Goal: Check status: Check status

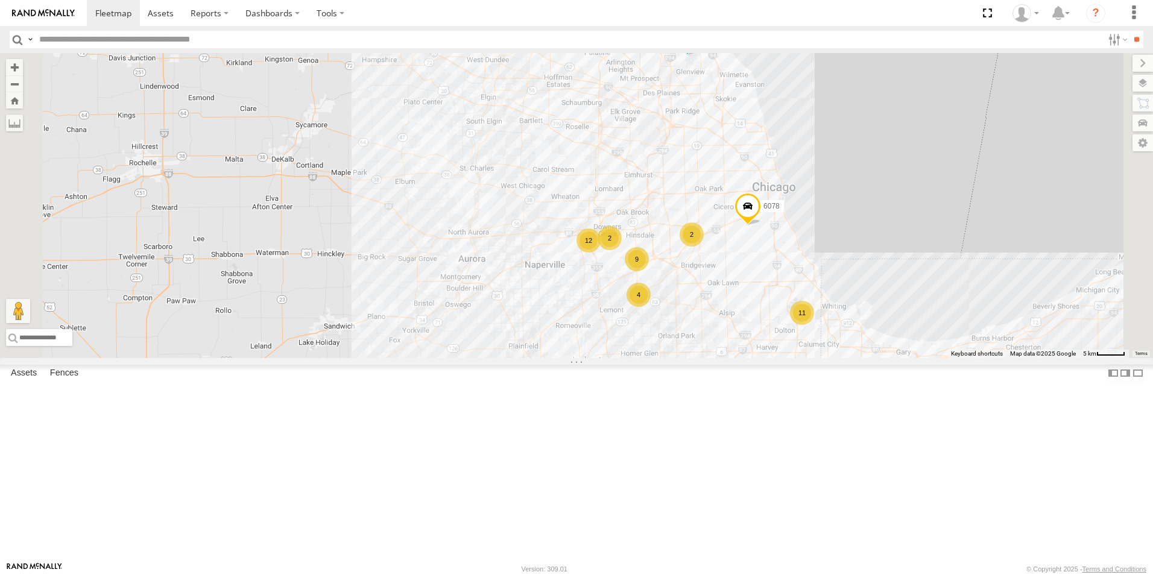
click at [0, 0] on div at bounding box center [0, 0] width 0 height 0
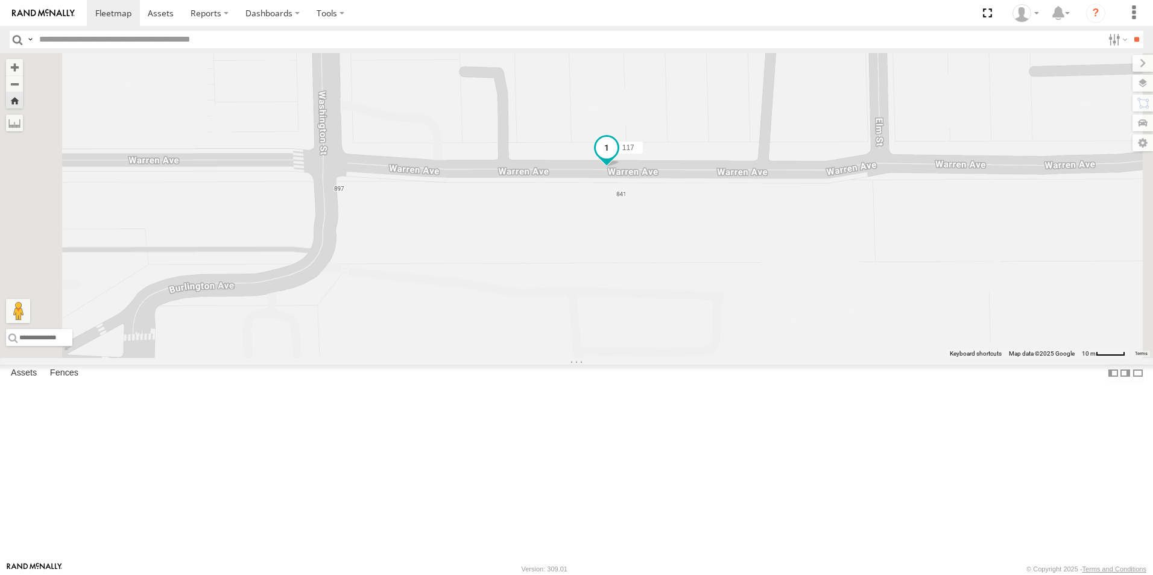
click at [617, 159] on span at bounding box center [607, 148] width 22 height 22
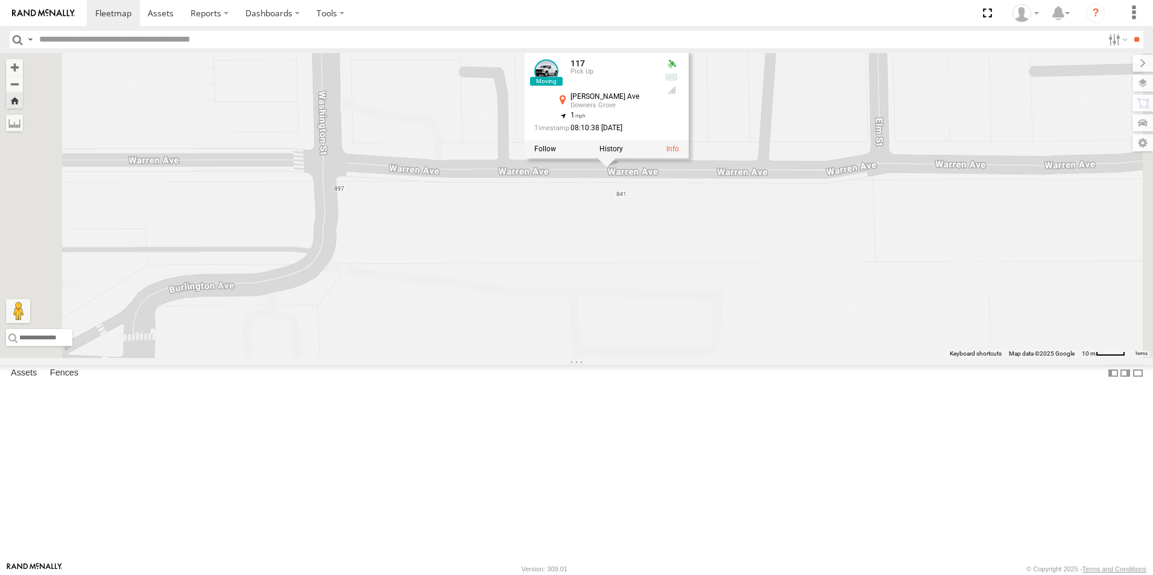
click at [564, 303] on div "117 117 Pick Up Warren Ave Downers Grove 41.79573 , -88.00562 1 08:10:38 10/02/…" at bounding box center [576, 205] width 1153 height 305
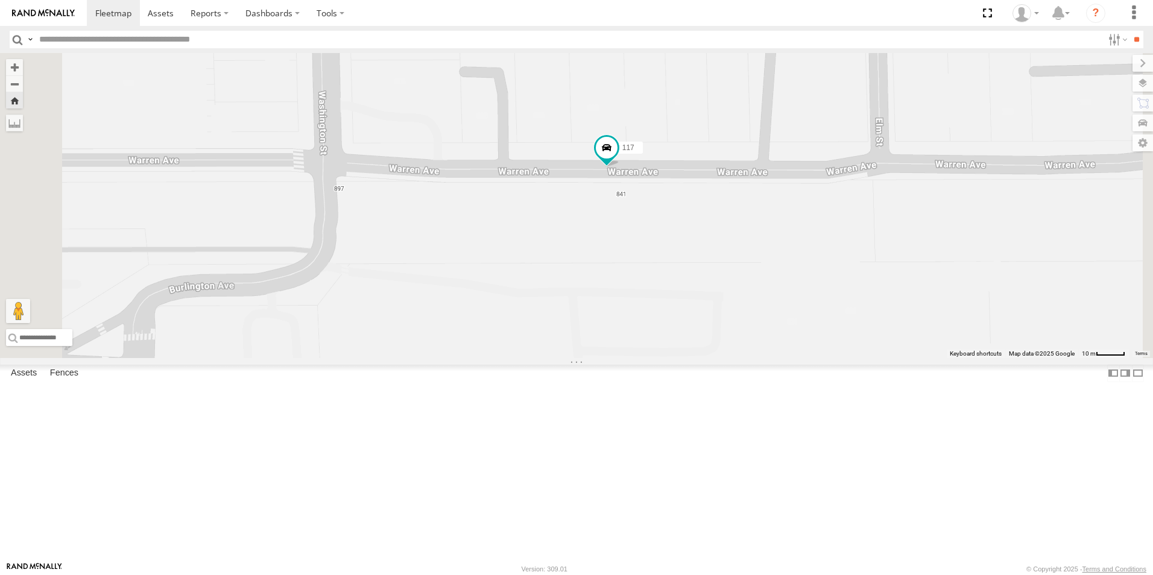
click at [45, 9] on img at bounding box center [43, 13] width 63 height 8
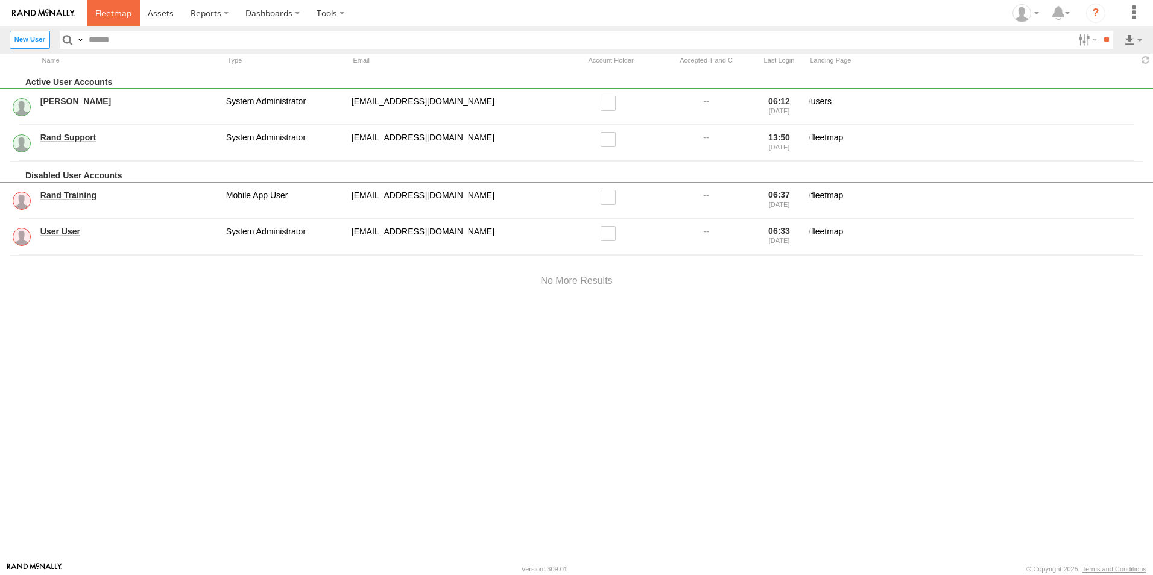
click at [115, 13] on span at bounding box center [113, 12] width 36 height 11
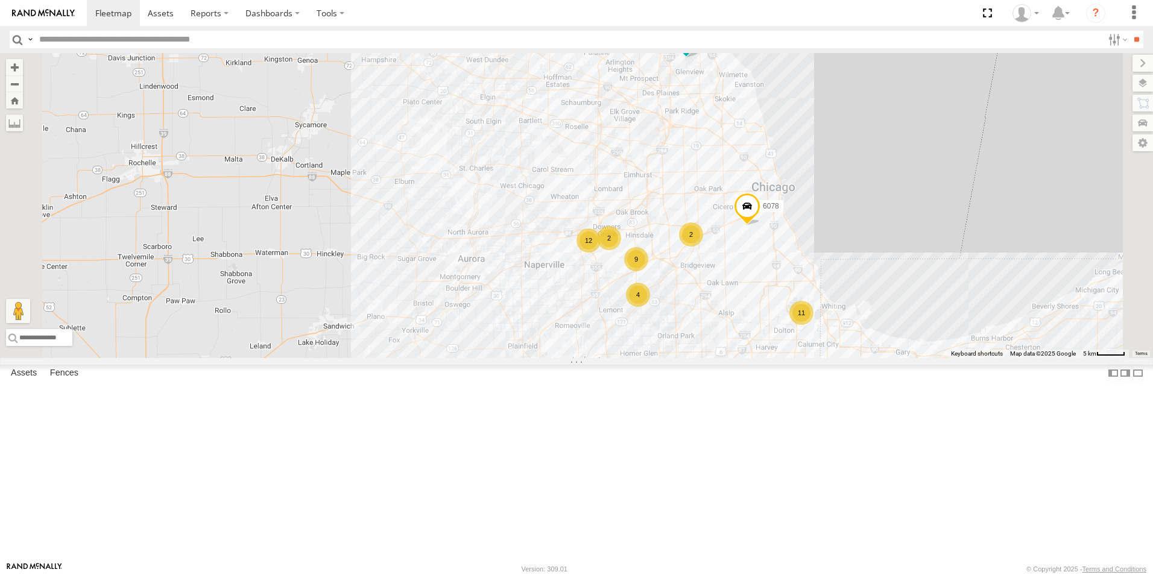
click at [0, 0] on div at bounding box center [0, 0] width 0 height 0
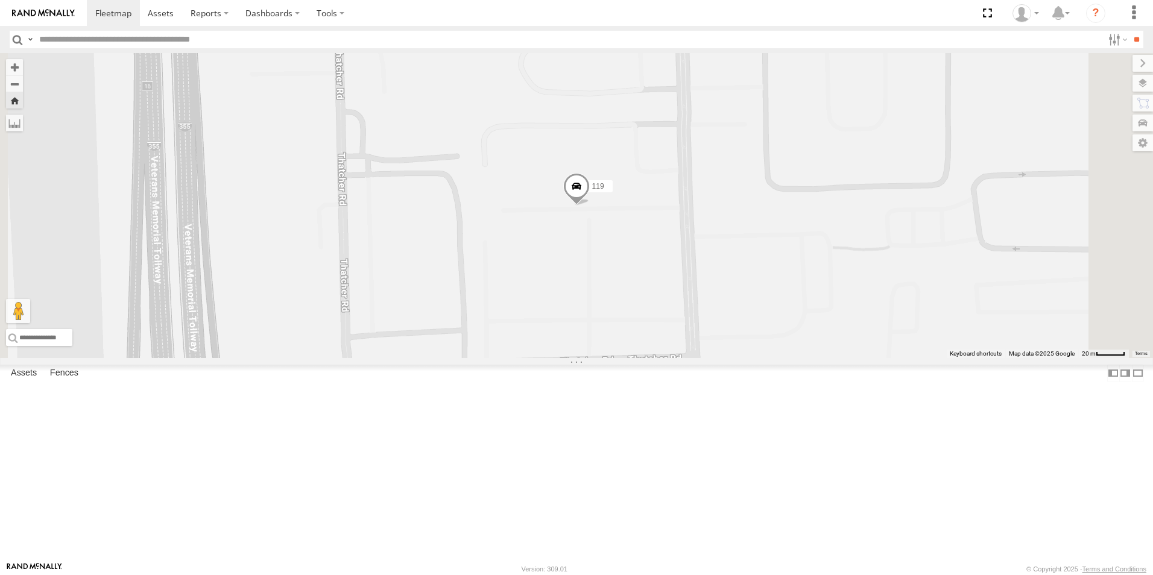
click at [0, 0] on div at bounding box center [0, 0] width 0 height 0
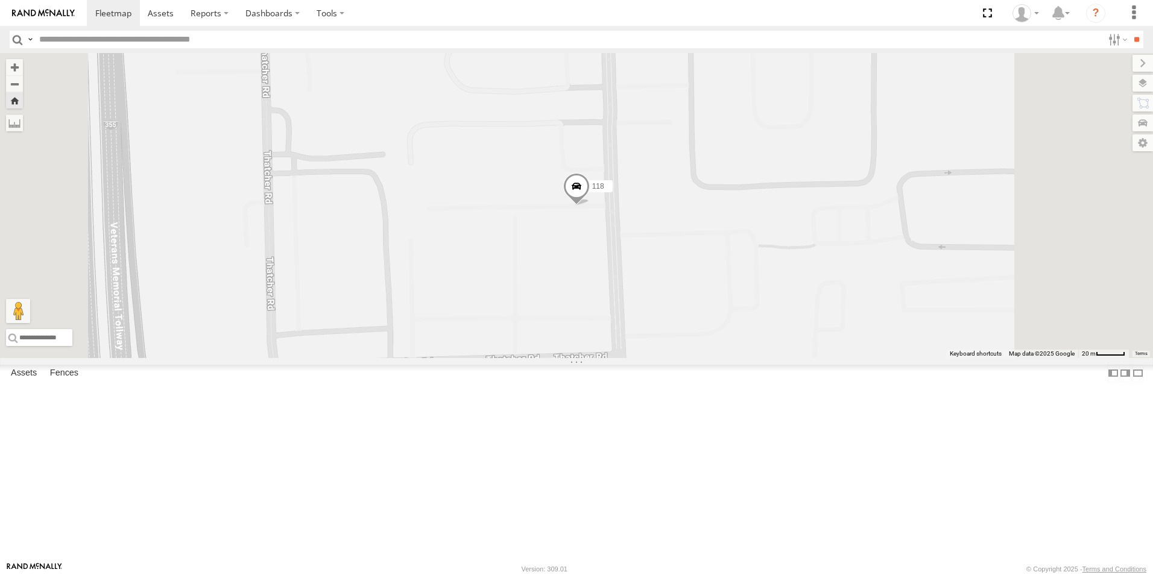
click at [0, 0] on div at bounding box center [0, 0] width 0 height 0
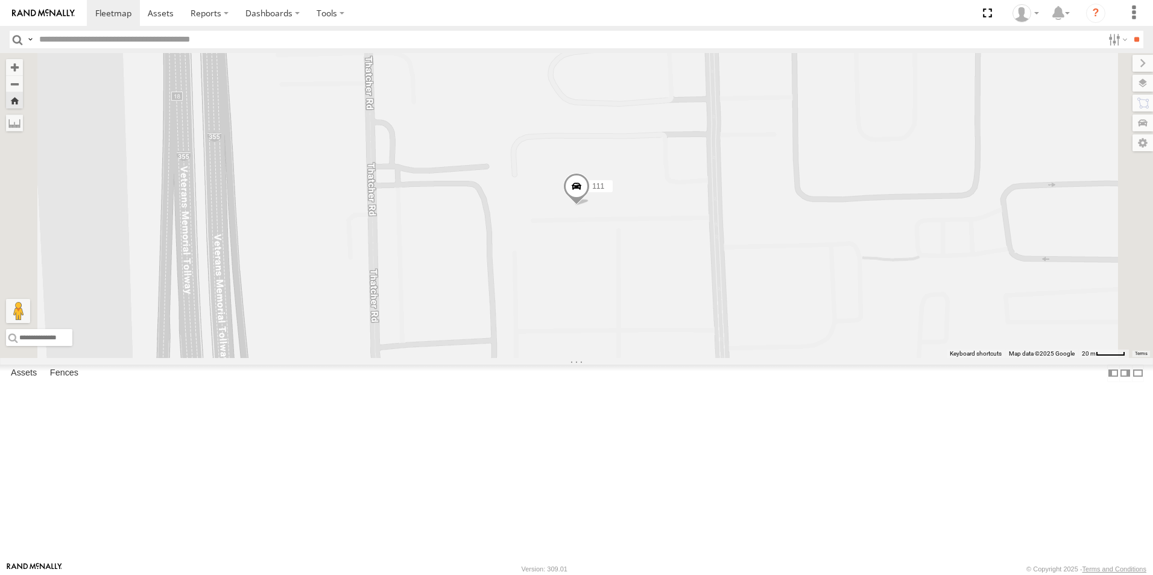
click at [52, 11] on img at bounding box center [43, 13] width 63 height 8
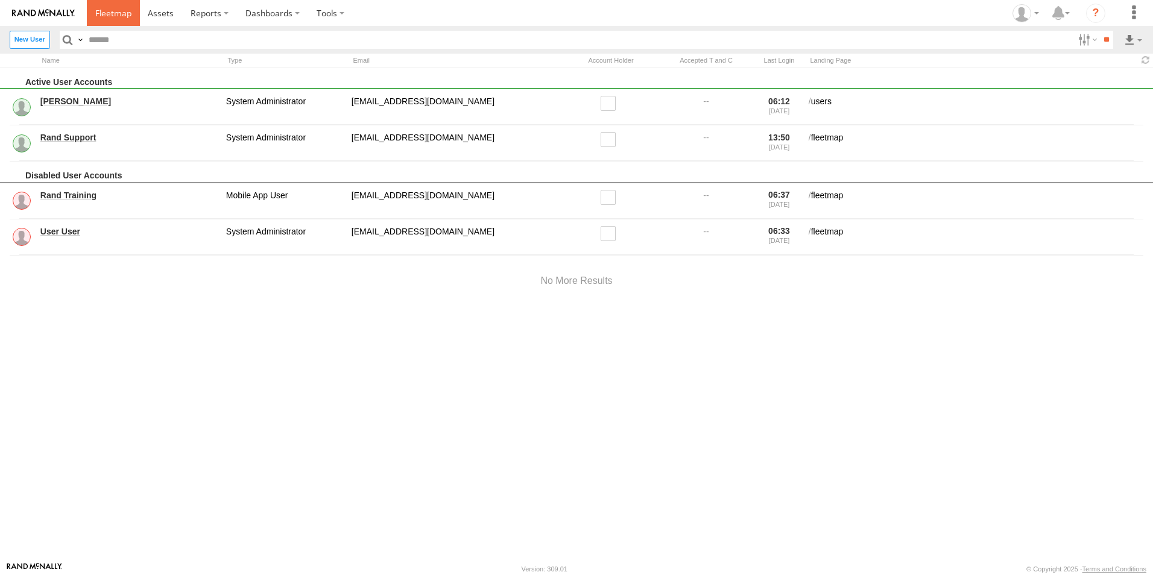
click at [106, 6] on link at bounding box center [113, 13] width 53 height 26
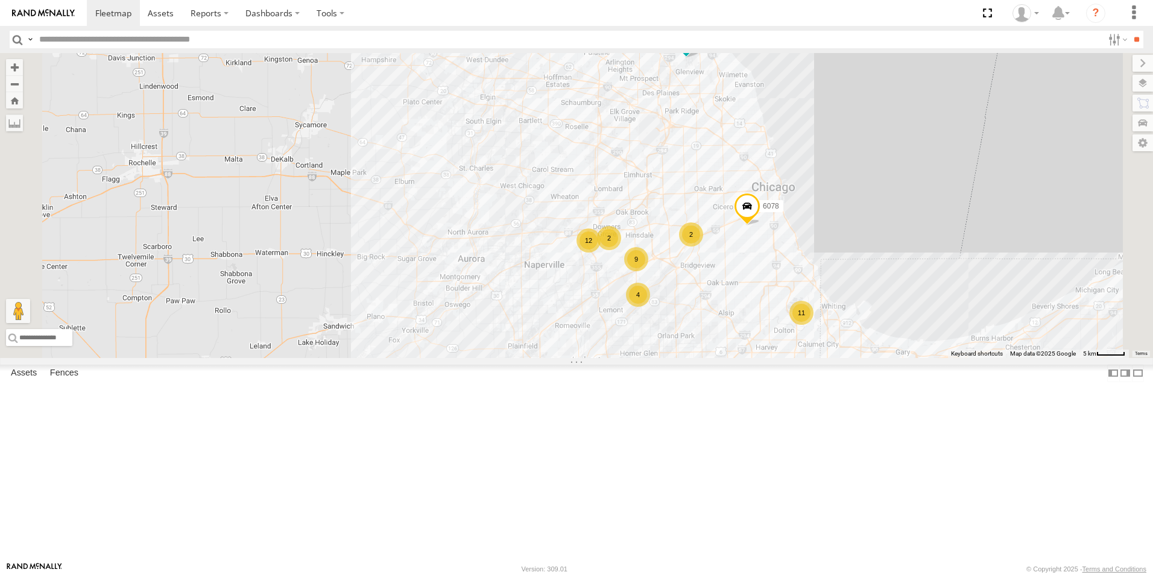
click at [62, 20] on link at bounding box center [43, 13] width 87 height 26
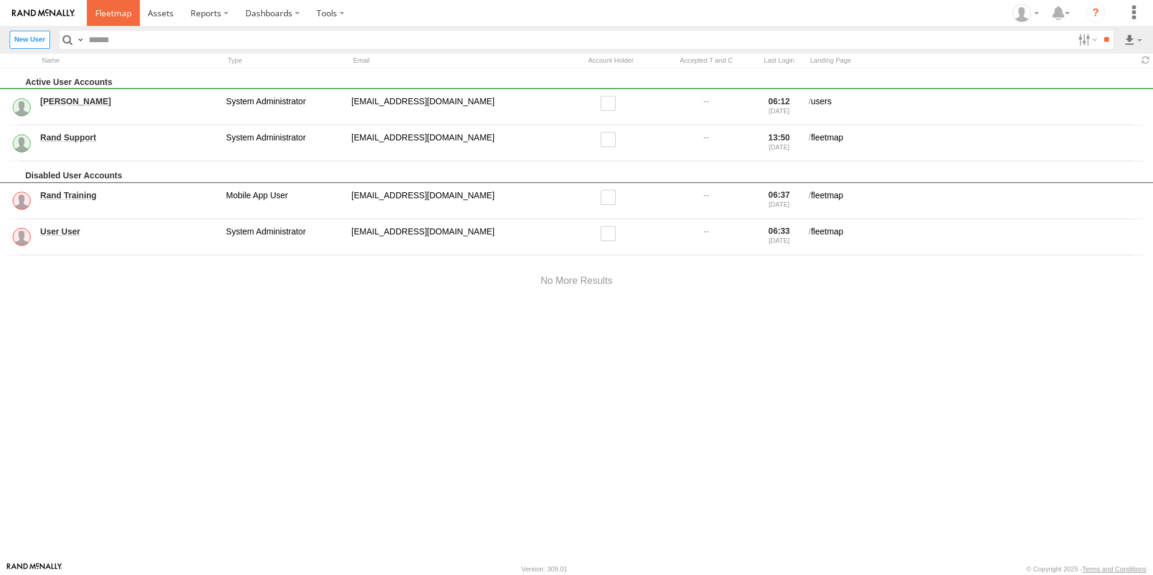
click at [118, 12] on span at bounding box center [113, 12] width 36 height 11
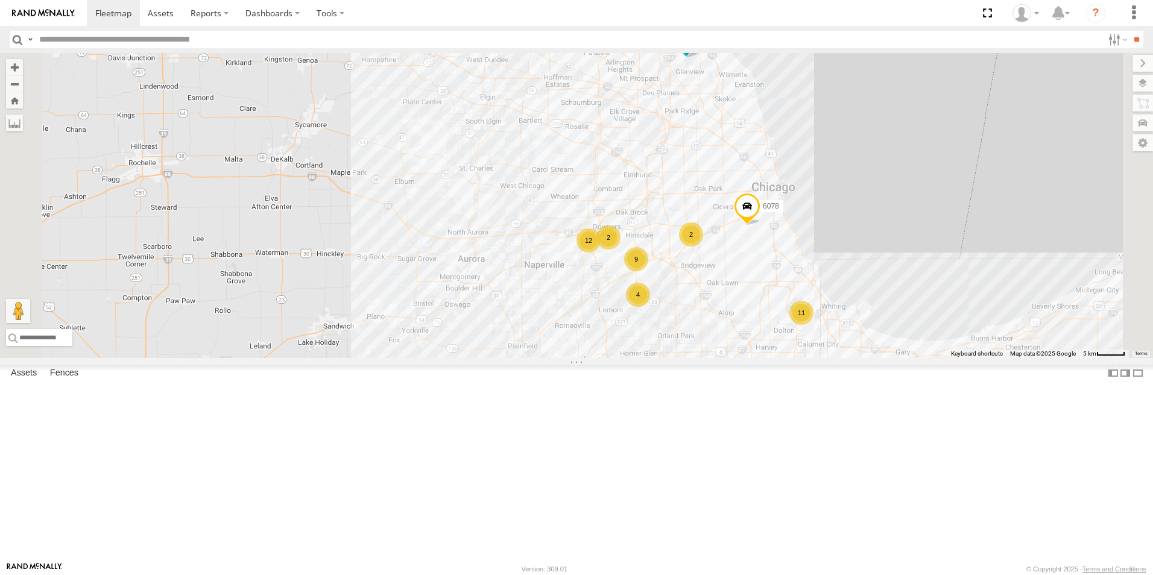
click at [0, 0] on div at bounding box center [0, 0] width 0 height 0
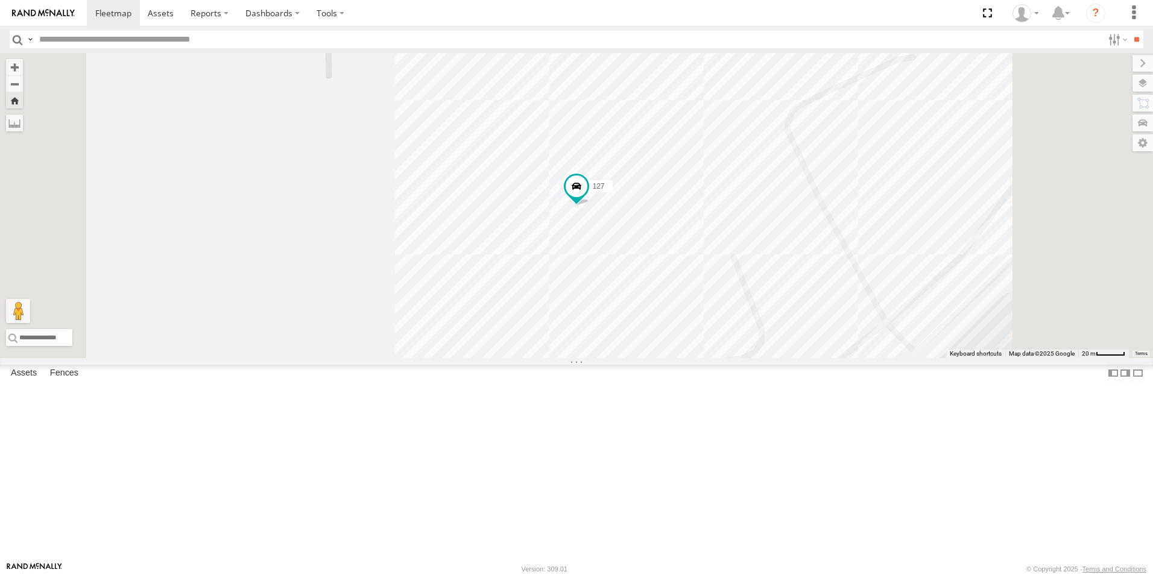
click at [47, 16] on img at bounding box center [43, 13] width 63 height 8
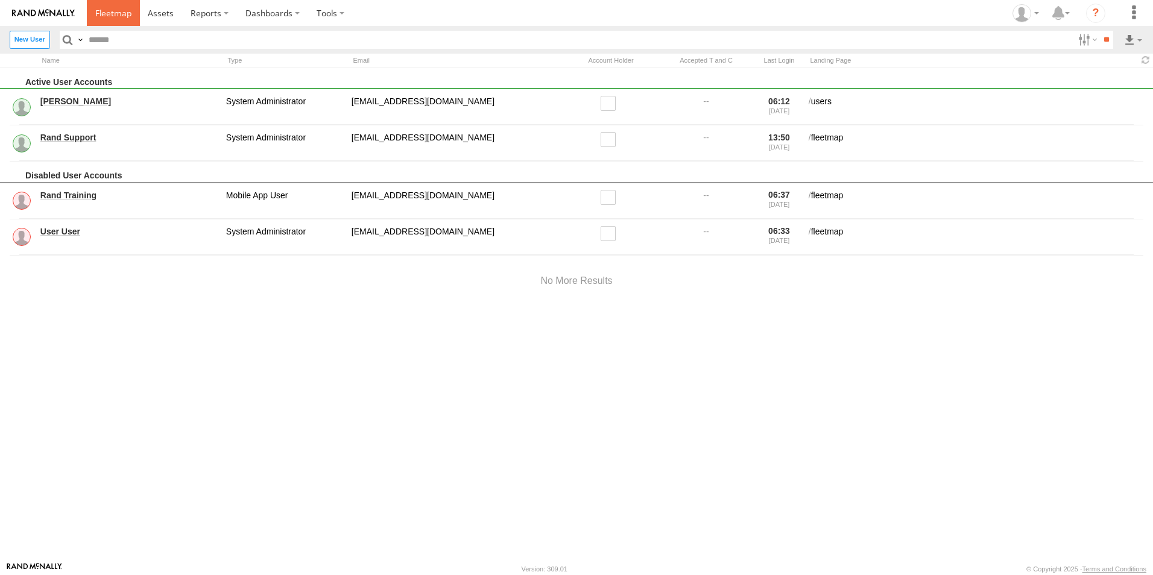
click at [116, 10] on span at bounding box center [113, 12] width 36 height 11
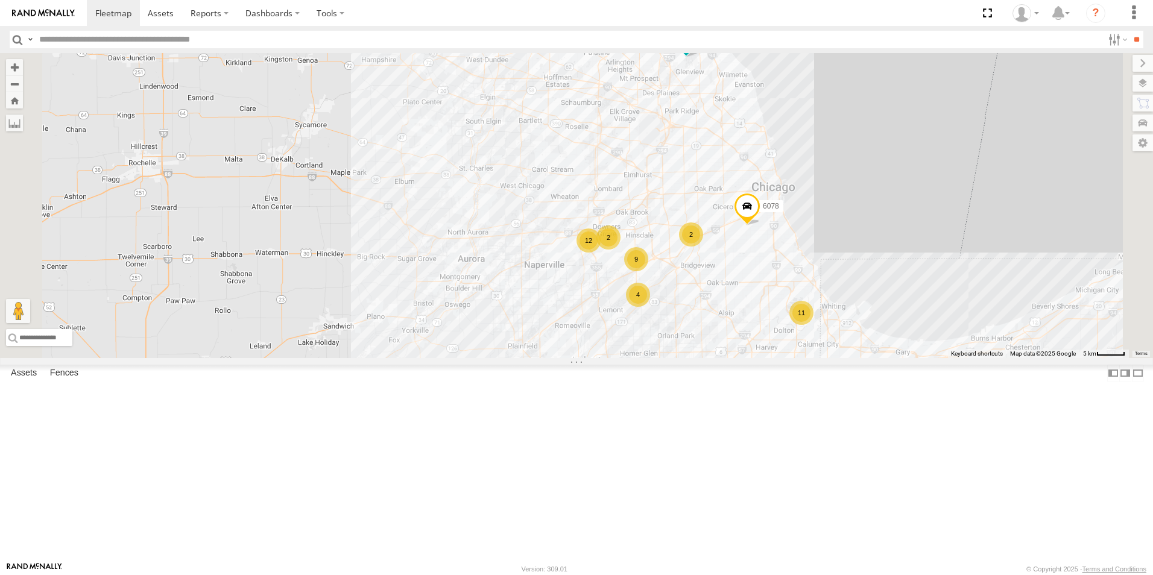
click at [0, 0] on div at bounding box center [0, 0] width 0 height 0
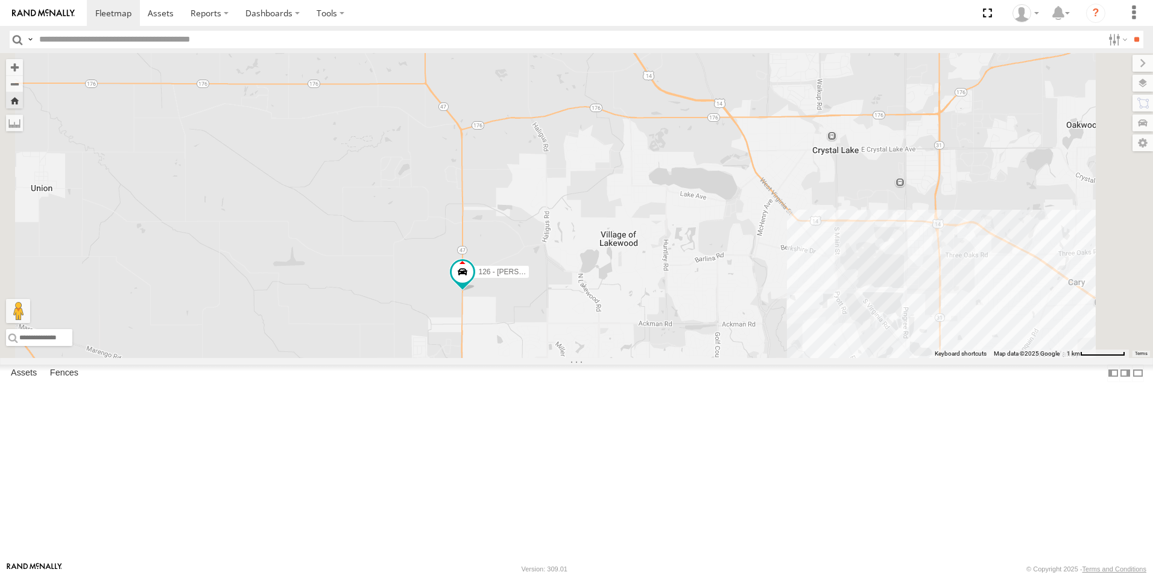
drag, startPoint x: 625, startPoint y: 126, endPoint x: 517, endPoint y: 374, distance: 270.5
click at [514, 358] on div "126 - [PERSON_NAME]" at bounding box center [576, 205] width 1153 height 305
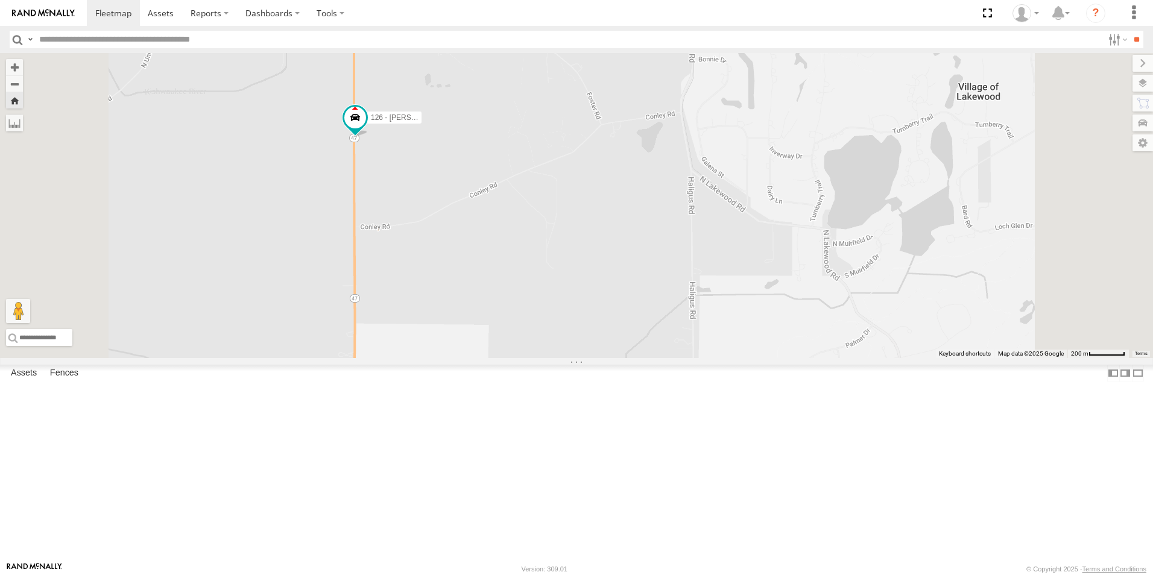
click at [16, 7] on link at bounding box center [43, 13] width 87 height 26
